Goal: Task Accomplishment & Management: Complete application form

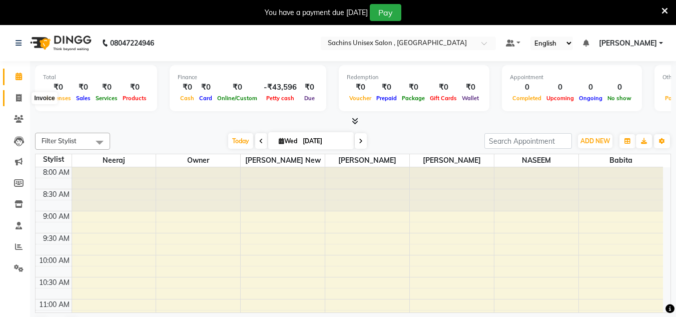
click at [24, 97] on span at bounding box center [19, 99] width 18 height 12
select select "6840"
select select "service"
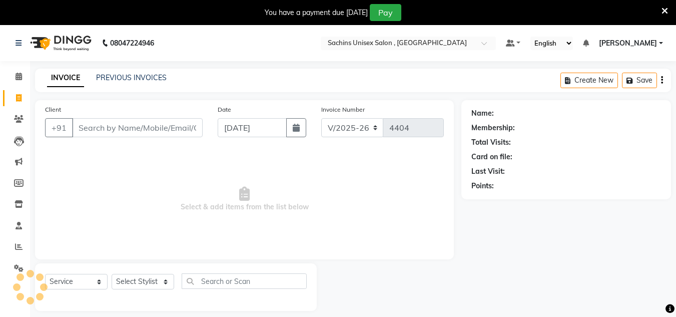
click at [119, 130] on input "Client" at bounding box center [137, 127] width 131 height 19
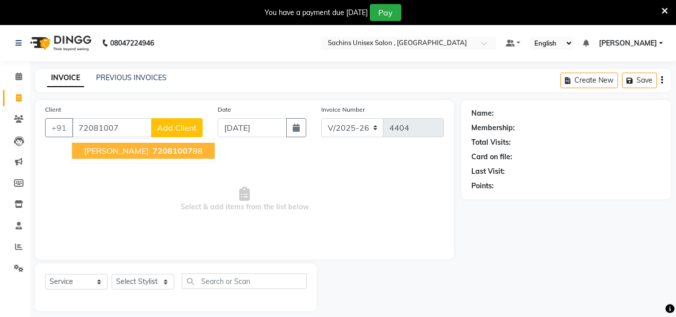
drag, startPoint x: 167, startPoint y: 140, endPoint x: 173, endPoint y: 137, distance: 6.7
click at [170, 138] on ngb-typeahead-window "[PERSON_NAME] 72081007 88" at bounding box center [144, 150] width 144 height 25
drag, startPoint x: 173, startPoint y: 152, endPoint x: 181, endPoint y: 149, distance: 8.7
click at [179, 150] on span "72081007" at bounding box center [173, 151] width 40 height 10
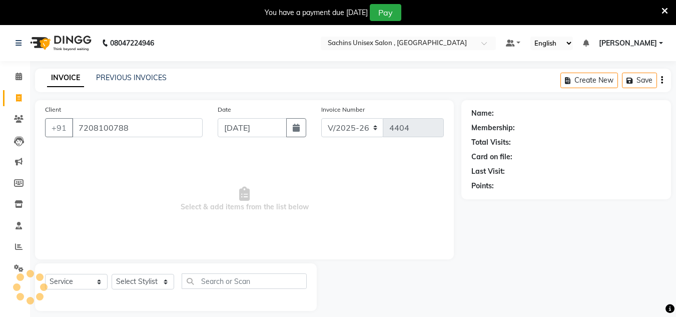
type input "7208100788"
select select "1: Object"
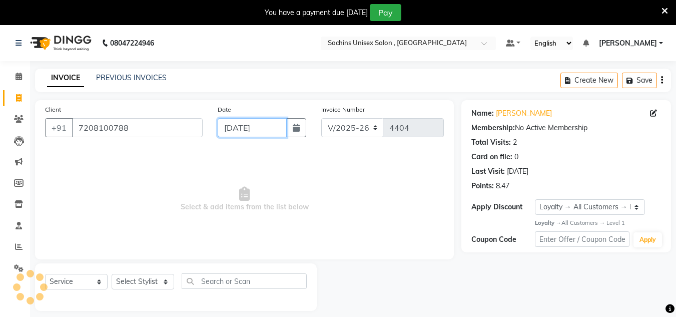
click at [281, 127] on input "[DATE]" at bounding box center [252, 127] width 69 height 19
select select "9"
select select "2025"
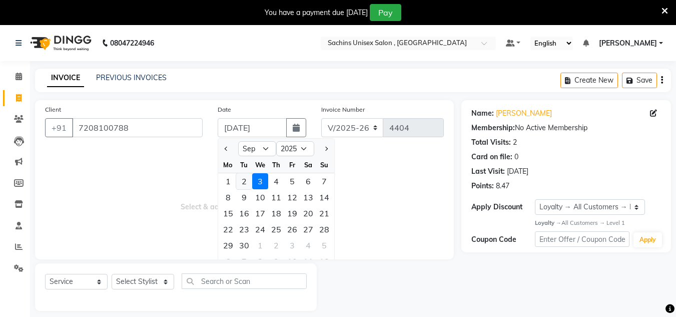
click at [250, 180] on div "2" at bounding box center [244, 181] width 16 height 16
type input "02-09-2025"
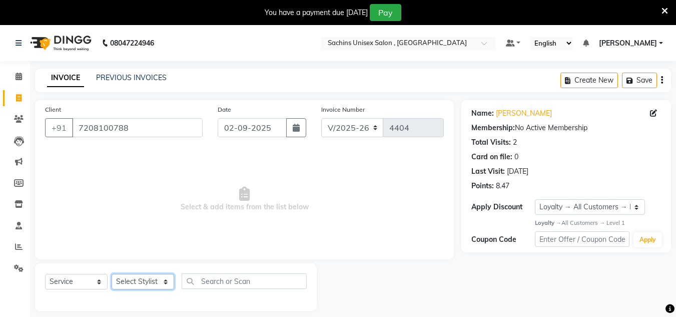
click at [162, 282] on select "Select Stylist [PERSON_NAME] new [PERSON_NAME] [PERSON_NAME] [PERSON_NAME] Owne…" at bounding box center [143, 282] width 63 height 16
select select "85763"
click at [112, 274] on select "Select Stylist [PERSON_NAME] new [PERSON_NAME] [PERSON_NAME] [PERSON_NAME] Owne…" at bounding box center [143, 282] width 63 height 16
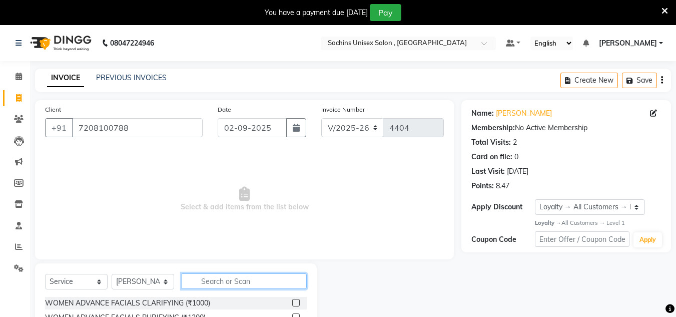
click at [217, 283] on input "text" at bounding box center [244, 281] width 125 height 16
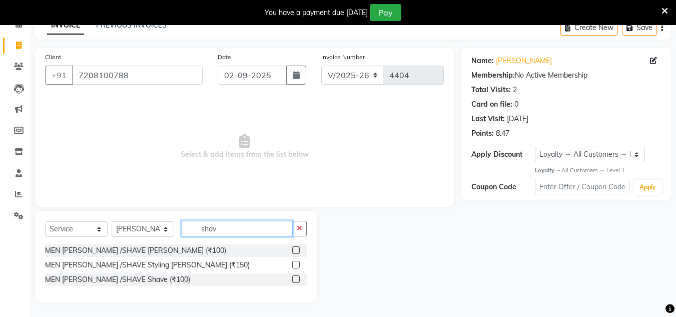
type input "shav"
click at [297, 250] on label at bounding box center [296, 250] width 8 height 8
click at [297, 250] on input "checkbox" at bounding box center [295, 250] width 7 height 7
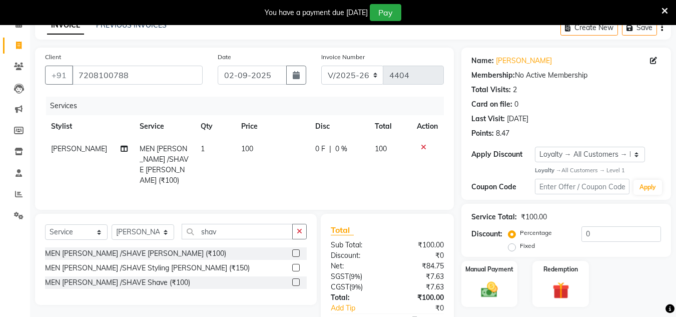
click at [298, 252] on label at bounding box center [296, 253] width 8 height 8
click at [298, 252] on input "checkbox" at bounding box center [295, 253] width 7 height 7
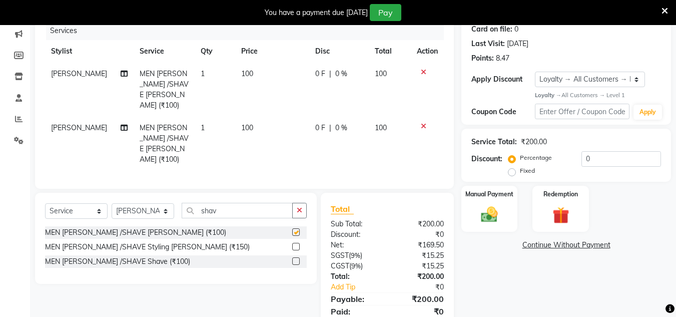
checkbox input "false"
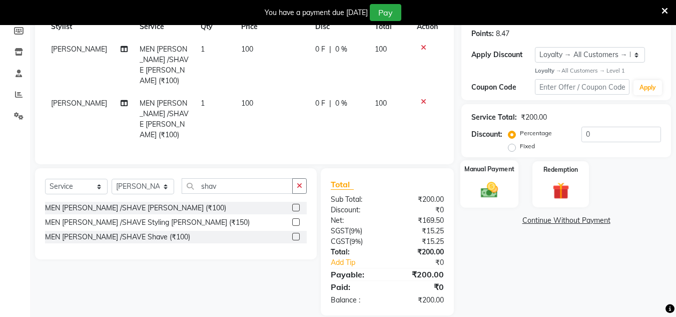
click at [493, 192] on img at bounding box center [490, 190] width 28 height 20
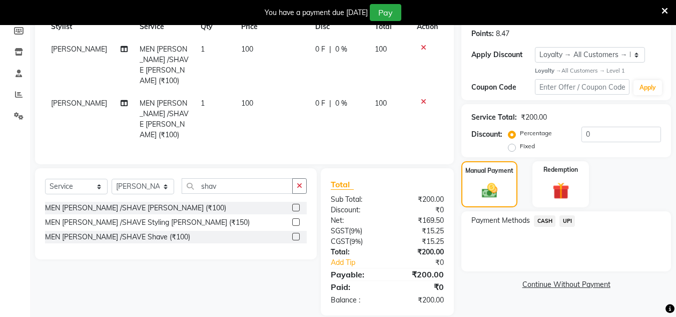
click at [427, 98] on div at bounding box center [427, 101] width 21 height 7
click at [421, 98] on icon at bounding box center [424, 101] width 6 height 7
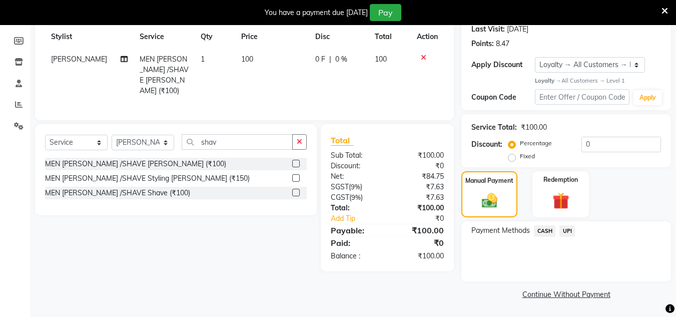
click at [565, 228] on span "UPI" at bounding box center [568, 231] width 16 height 12
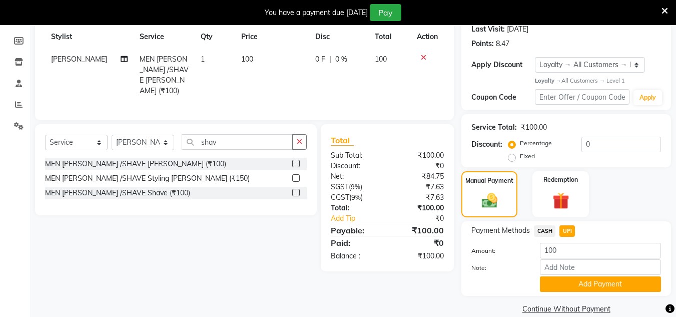
scroll to position [152, 0]
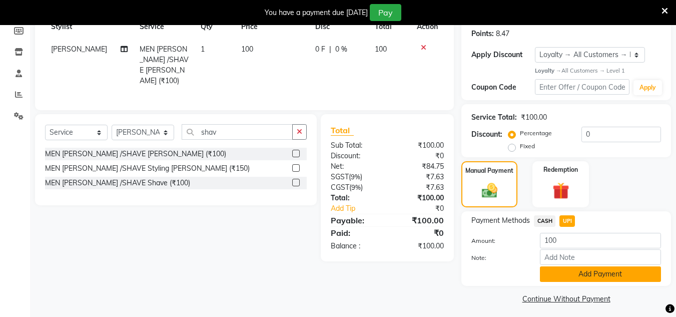
click at [565, 271] on button "Add Payment" at bounding box center [600, 274] width 121 height 16
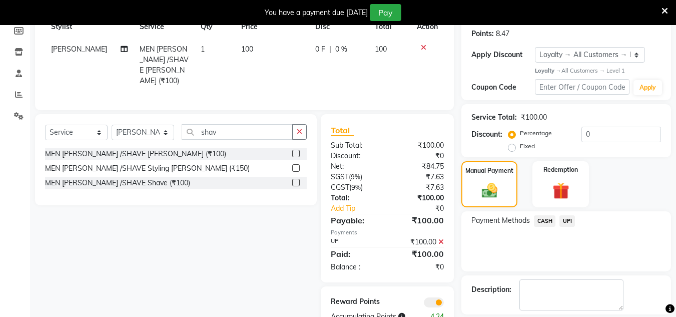
scroll to position [199, 0]
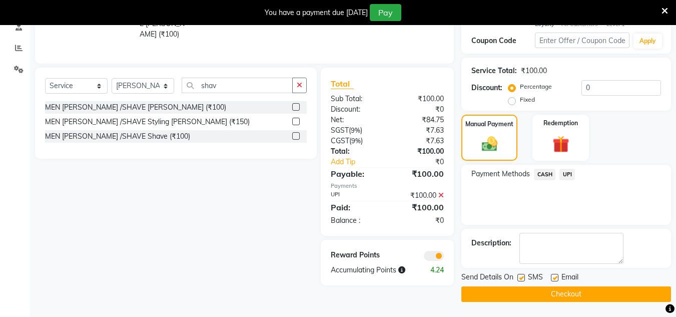
click at [550, 291] on button "Checkout" at bounding box center [567, 294] width 210 height 16
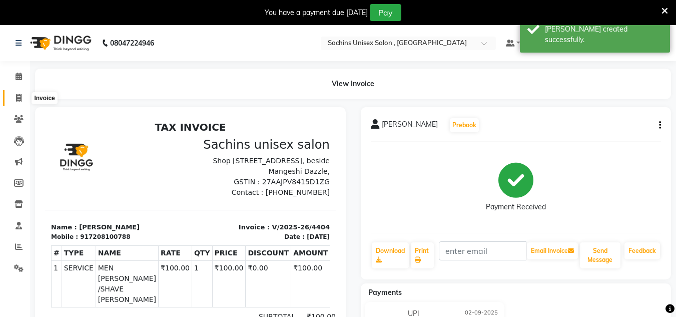
click at [12, 95] on span at bounding box center [19, 99] width 18 height 12
select select "6840"
select select "service"
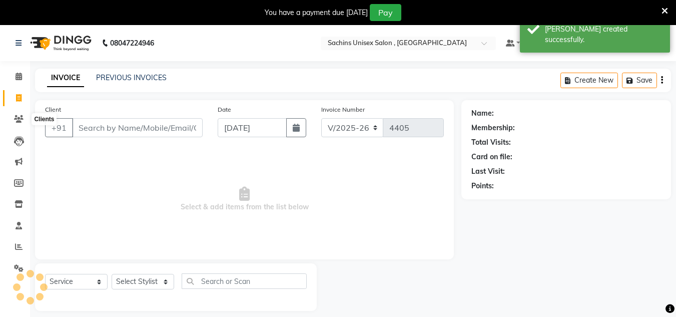
scroll to position [25, 0]
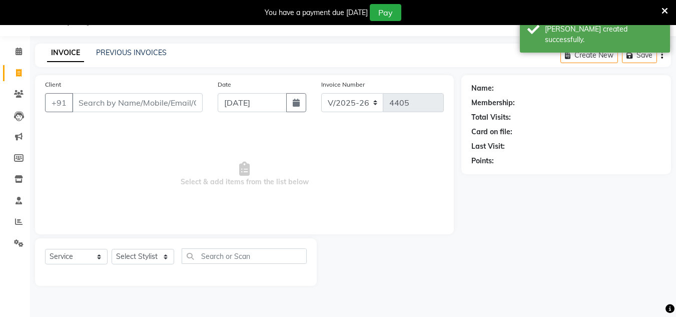
click at [83, 104] on input "Client" at bounding box center [137, 102] width 131 height 19
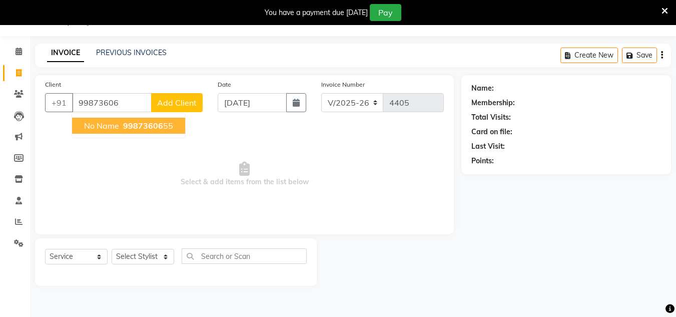
drag, startPoint x: 138, startPoint y: 122, endPoint x: 159, endPoint y: 122, distance: 21.5
click at [138, 122] on span "99873606" at bounding box center [143, 126] width 40 height 10
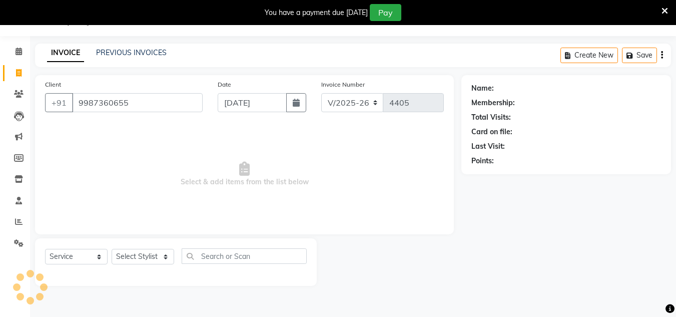
type input "9987360655"
select select "1: Object"
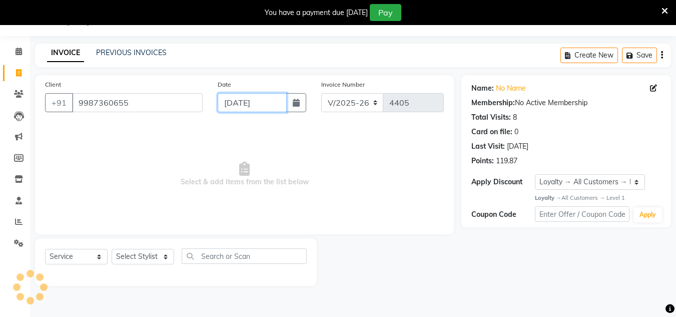
click at [284, 100] on input "[DATE]" at bounding box center [252, 102] width 69 height 19
select select "9"
select select "2025"
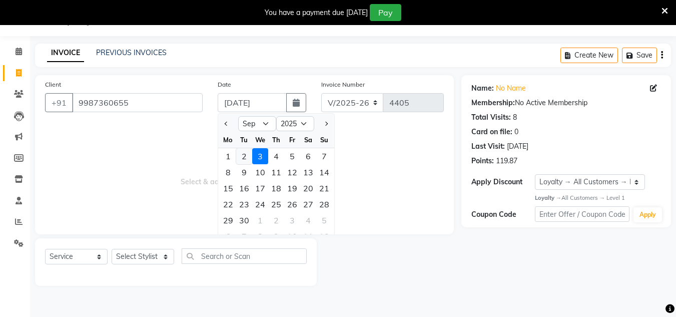
drag, startPoint x: 248, startPoint y: 158, endPoint x: 218, endPoint y: 181, distance: 37.8
click at [247, 158] on div "2" at bounding box center [244, 156] width 16 height 16
type input "02-09-2025"
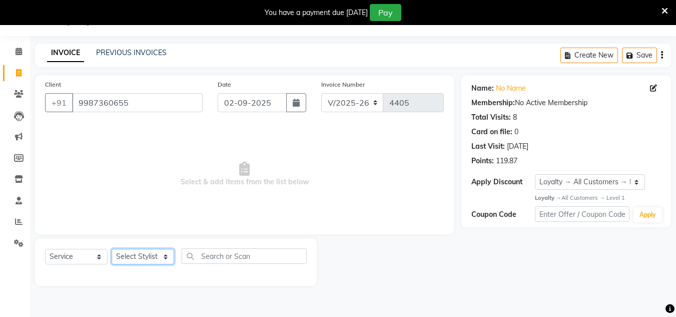
click at [153, 258] on select "Select Stylist [PERSON_NAME] new [PERSON_NAME] [PERSON_NAME] [PERSON_NAME] Owne…" at bounding box center [143, 257] width 63 height 16
select select "88197"
click at [112, 249] on select "Select Stylist [PERSON_NAME] new [PERSON_NAME] [PERSON_NAME] [PERSON_NAME] Owne…" at bounding box center [143, 257] width 63 height 16
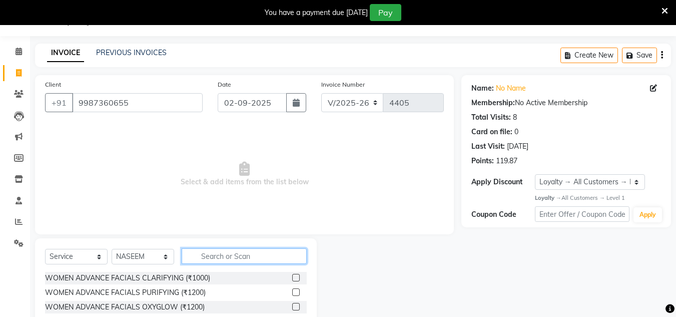
click at [207, 255] on input "text" at bounding box center [244, 256] width 125 height 16
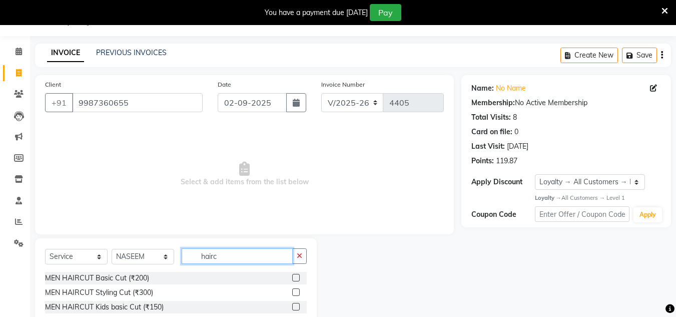
type input "hairc"
click at [295, 278] on label at bounding box center [296, 278] width 8 height 8
click at [295, 278] on input "checkbox" at bounding box center [295, 278] width 7 height 7
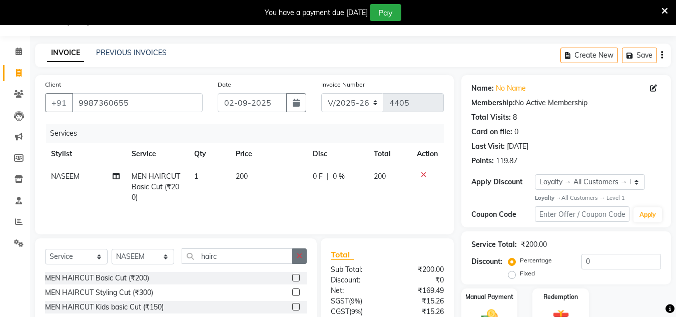
checkbox input "false"
click at [301, 260] on button "button" at bounding box center [299, 256] width 15 height 16
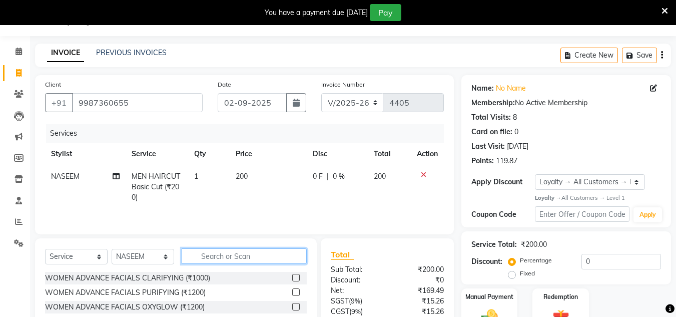
click at [278, 259] on input "text" at bounding box center [244, 256] width 125 height 16
type input "shav"
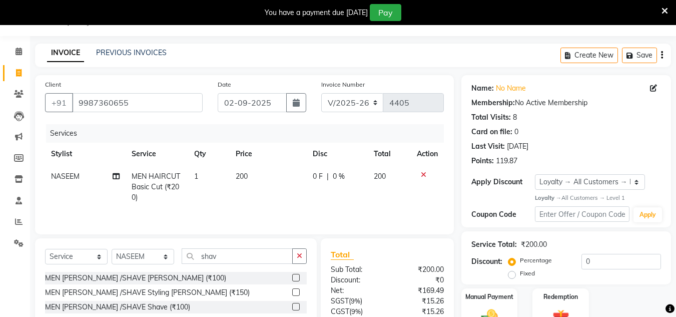
click at [297, 276] on label at bounding box center [296, 278] width 8 height 8
click at [297, 276] on input "checkbox" at bounding box center [295, 278] width 7 height 7
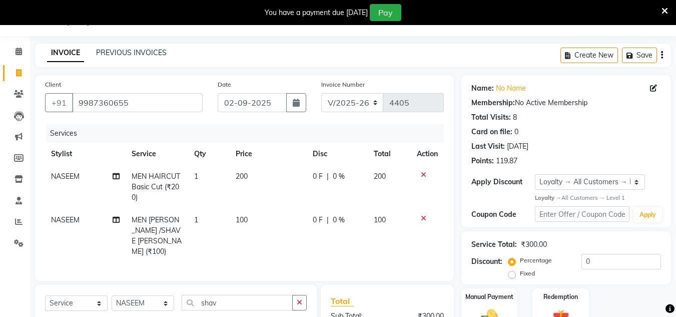
checkbox input "false"
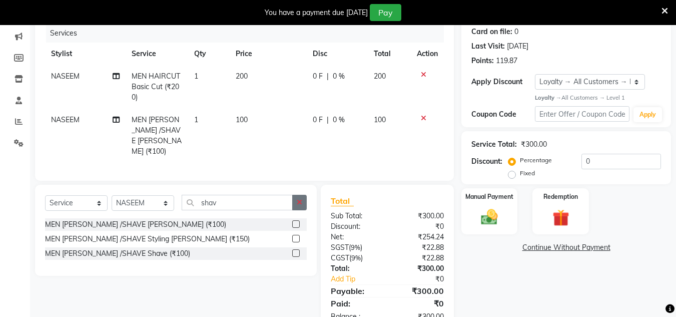
click at [302, 203] on button "button" at bounding box center [299, 203] width 15 height 16
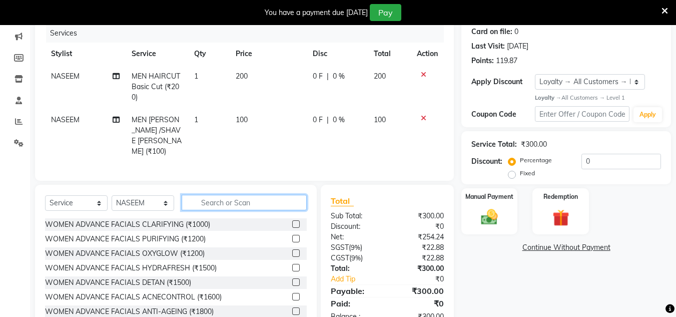
click at [280, 202] on input "text" at bounding box center [244, 203] width 125 height 16
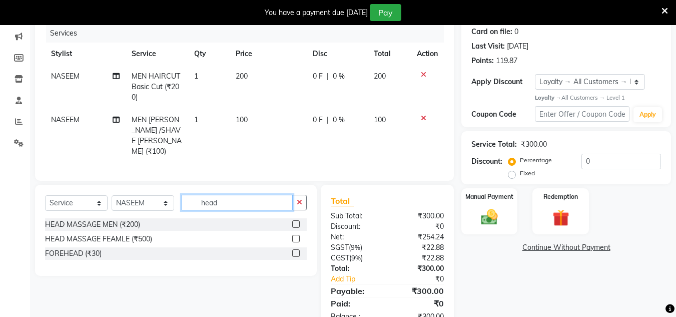
type input "head"
click at [294, 220] on label at bounding box center [296, 224] width 8 height 8
click at [294, 221] on input "checkbox" at bounding box center [295, 224] width 7 height 7
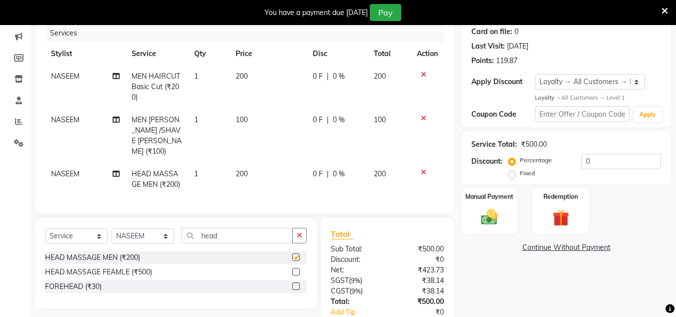
checkbox input "false"
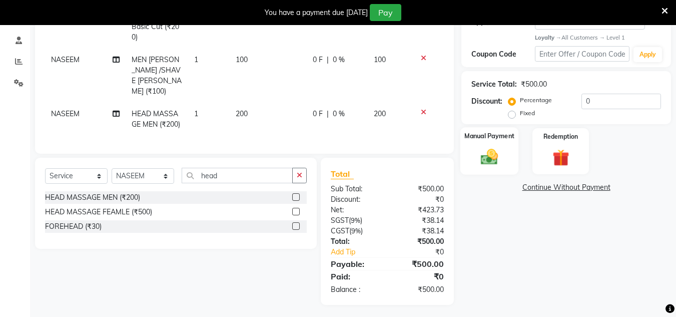
click at [493, 154] on img at bounding box center [490, 157] width 28 height 20
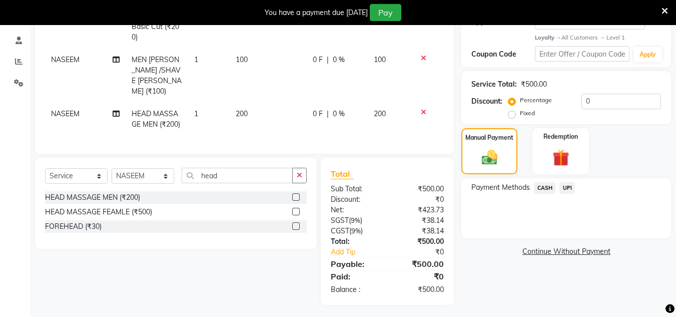
click at [568, 187] on span "UPI" at bounding box center [568, 188] width 16 height 12
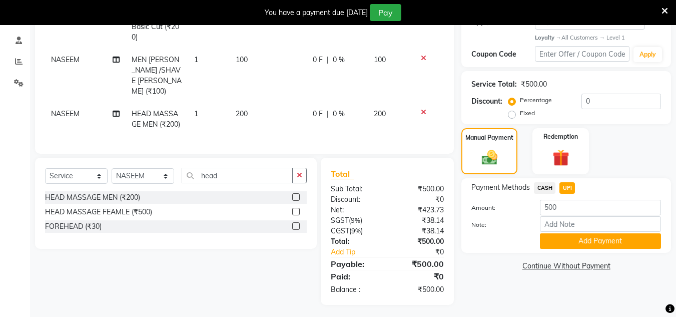
click at [565, 236] on button "Add Payment" at bounding box center [600, 241] width 121 height 16
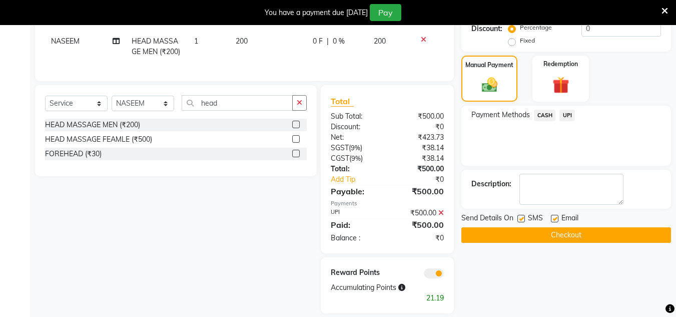
scroll to position [266, 0]
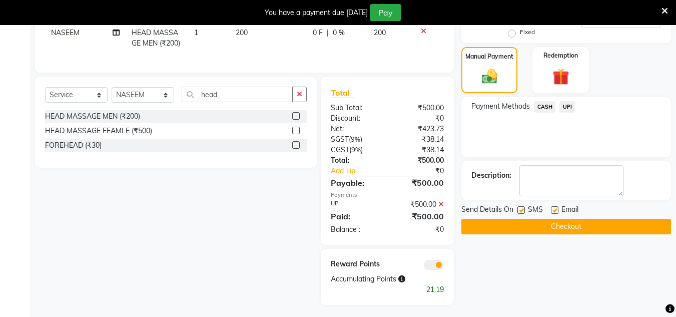
drag, startPoint x: 569, startPoint y: 223, endPoint x: 486, endPoint y: 146, distance: 113.4
click at [569, 216] on div "Send Details On SMS Email Checkout" at bounding box center [567, 219] width 210 height 30
click at [490, 228] on button "Checkout" at bounding box center [567, 227] width 210 height 16
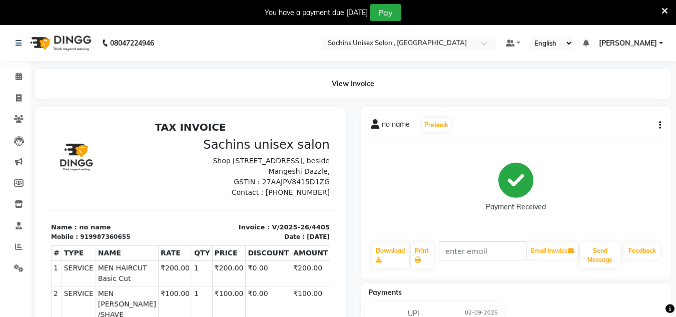
click at [662, 39] on link "[PERSON_NAME]" at bounding box center [631, 43] width 64 height 11
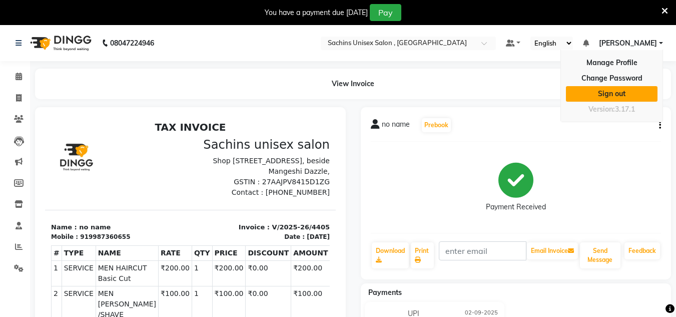
click at [632, 89] on link "Sign out" at bounding box center [612, 94] width 92 height 16
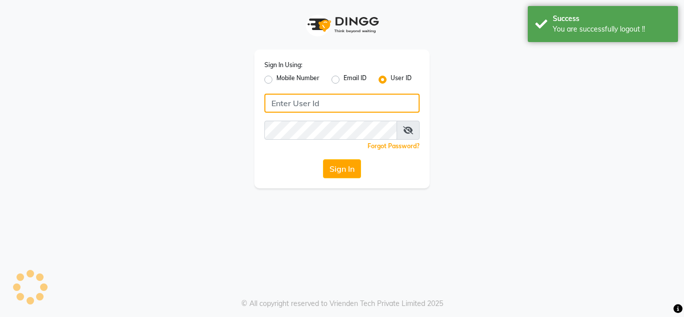
type input "7710840305"
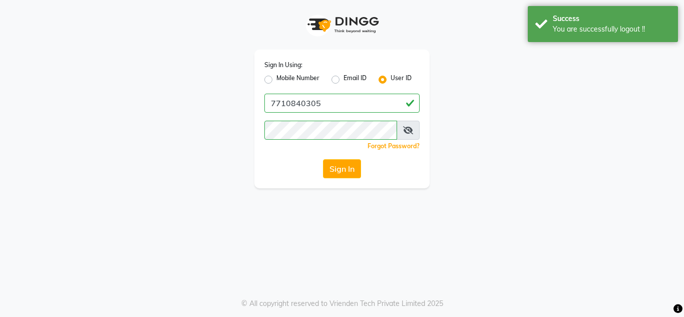
click at [404, 80] on label "User ID" at bounding box center [400, 80] width 21 height 12
click at [397, 80] on input "User ID" at bounding box center [393, 77] width 7 height 7
click at [388, 75] on div "User ID" at bounding box center [394, 80] width 33 height 12
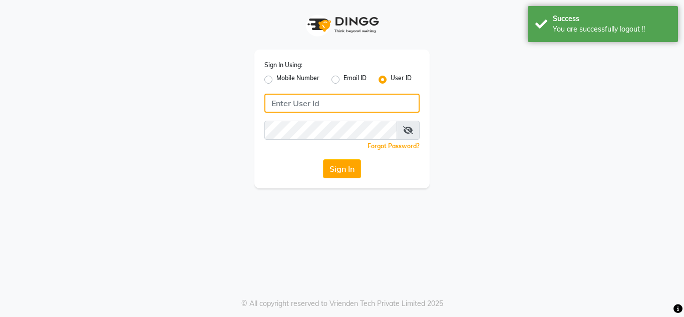
click at [358, 107] on input "Username" at bounding box center [341, 103] width 155 height 19
type input "sachins"
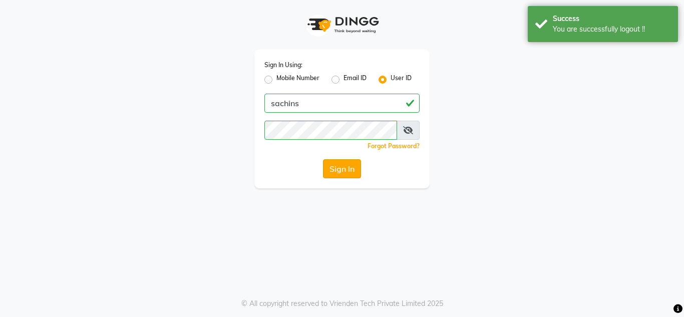
click at [339, 167] on button "Sign In" at bounding box center [342, 168] width 38 height 19
